Goal: Information Seeking & Learning: Learn about a topic

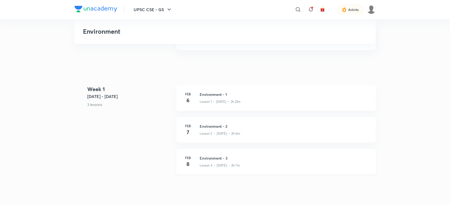
click at [236, 159] on h3 "Environment - 3" at bounding box center [285, 158] width 170 height 6
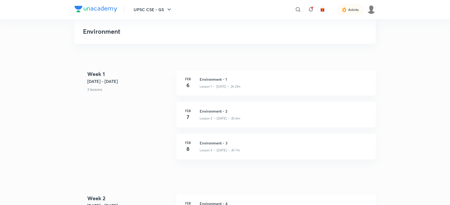
scroll to position [174, 0]
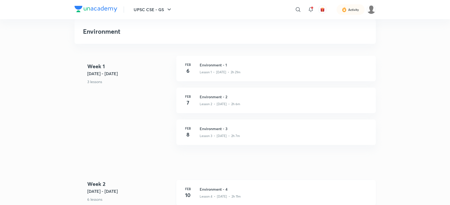
click at [244, 189] on h3 "Environment - 4" at bounding box center [285, 189] width 170 height 6
